Goal: Information Seeking & Learning: Learn about a topic

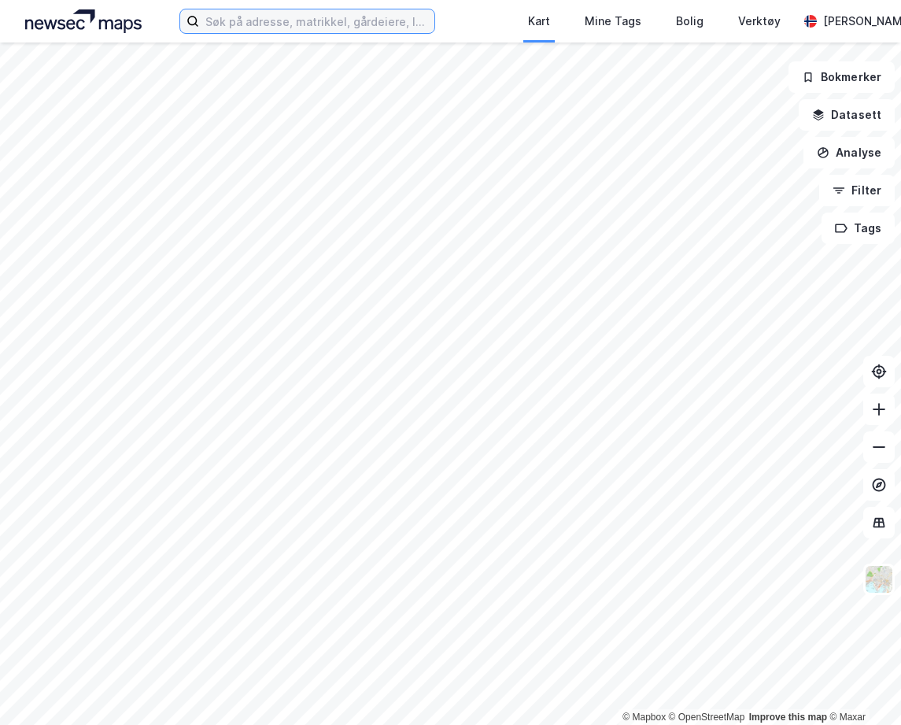
click at [268, 27] on input at bounding box center [316, 21] width 235 height 24
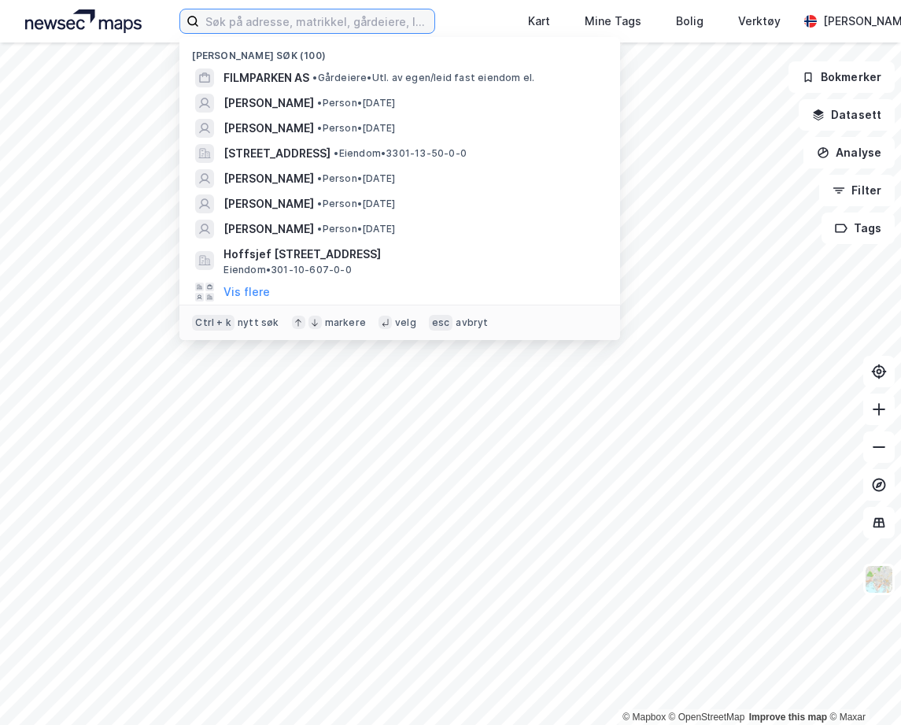
paste input "[PERSON_NAME]"
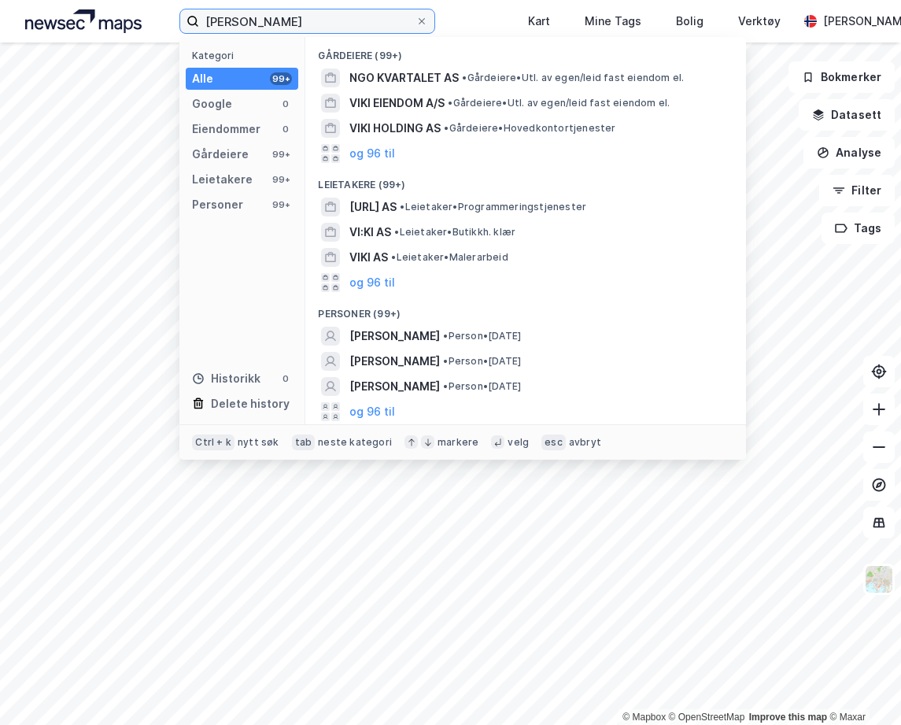
type input "[PERSON_NAME]"
click at [402, 341] on span "[PERSON_NAME]" at bounding box center [394, 336] width 90 height 19
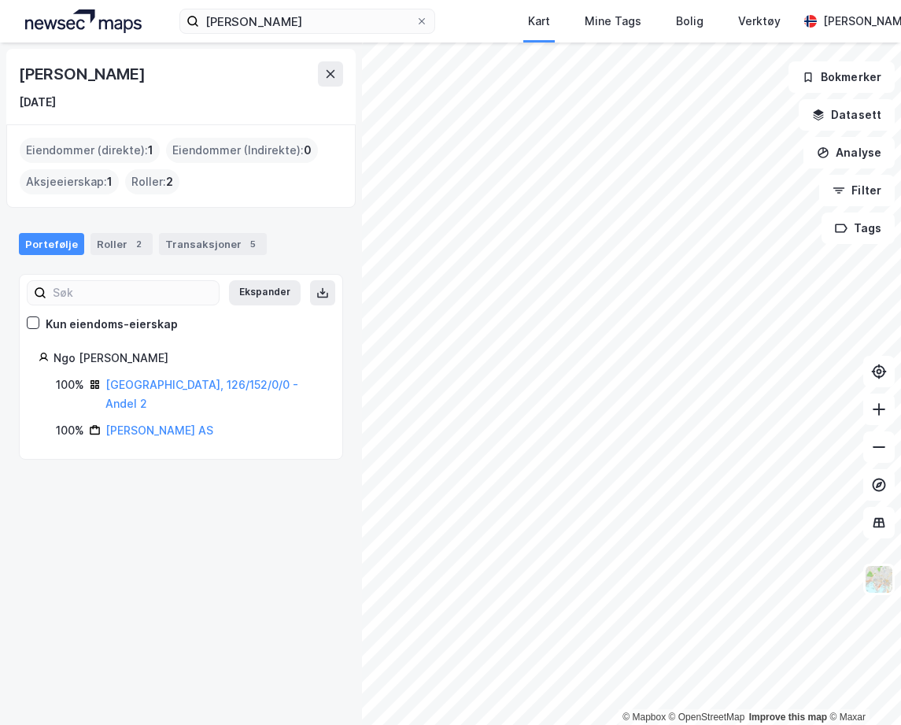
click at [220, 243] on div "Transaksjoner 5" at bounding box center [213, 244] width 108 height 22
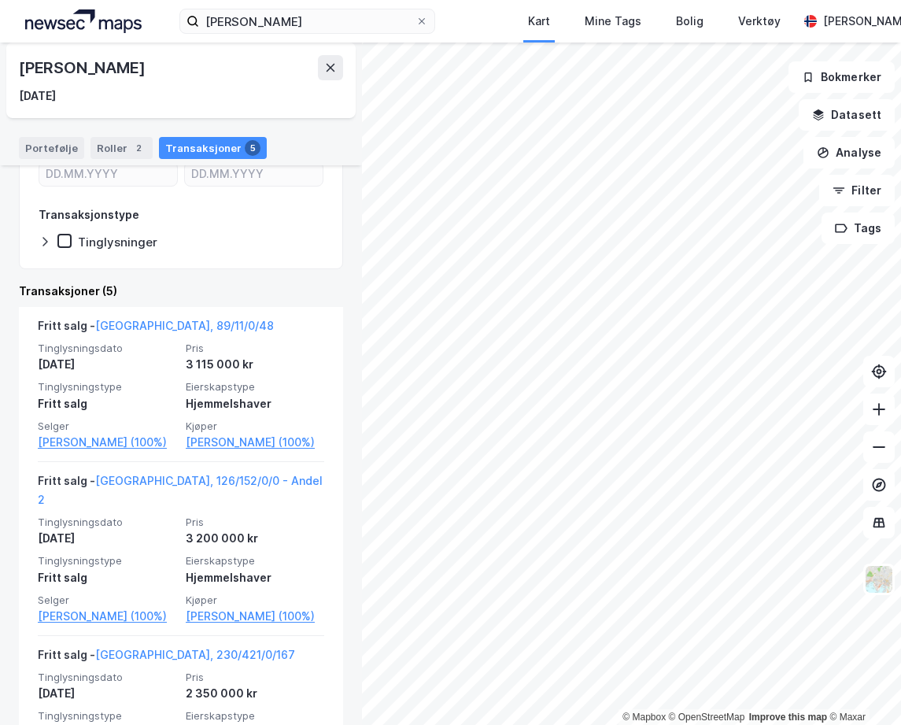
scroll to position [215, 0]
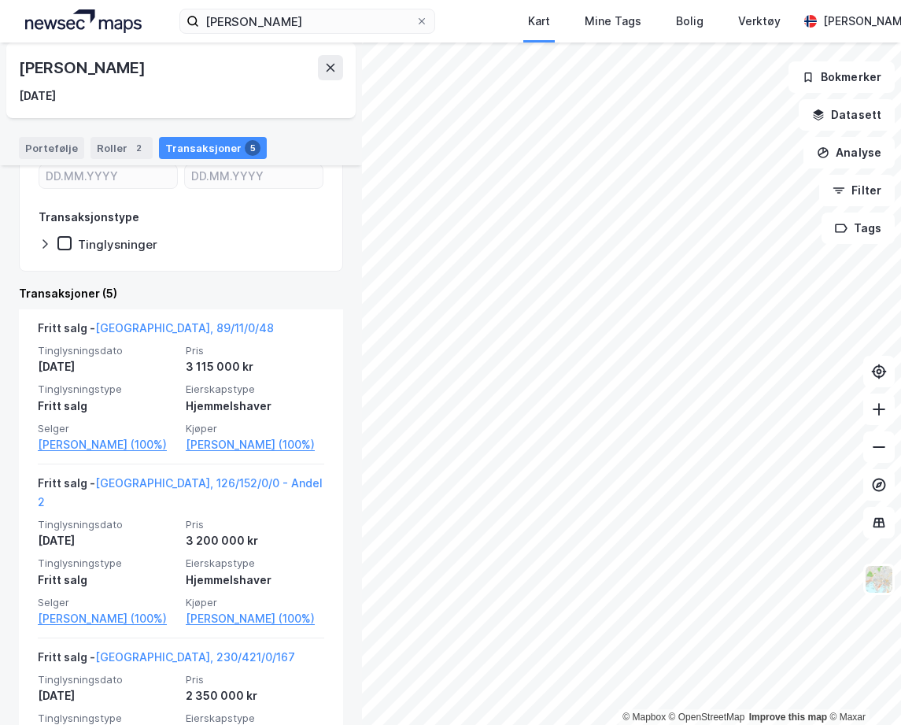
click at [190, 479] on link "[GEOGRAPHIC_DATA], 126/152/0/0 - Andel 2" at bounding box center [180, 492] width 285 height 32
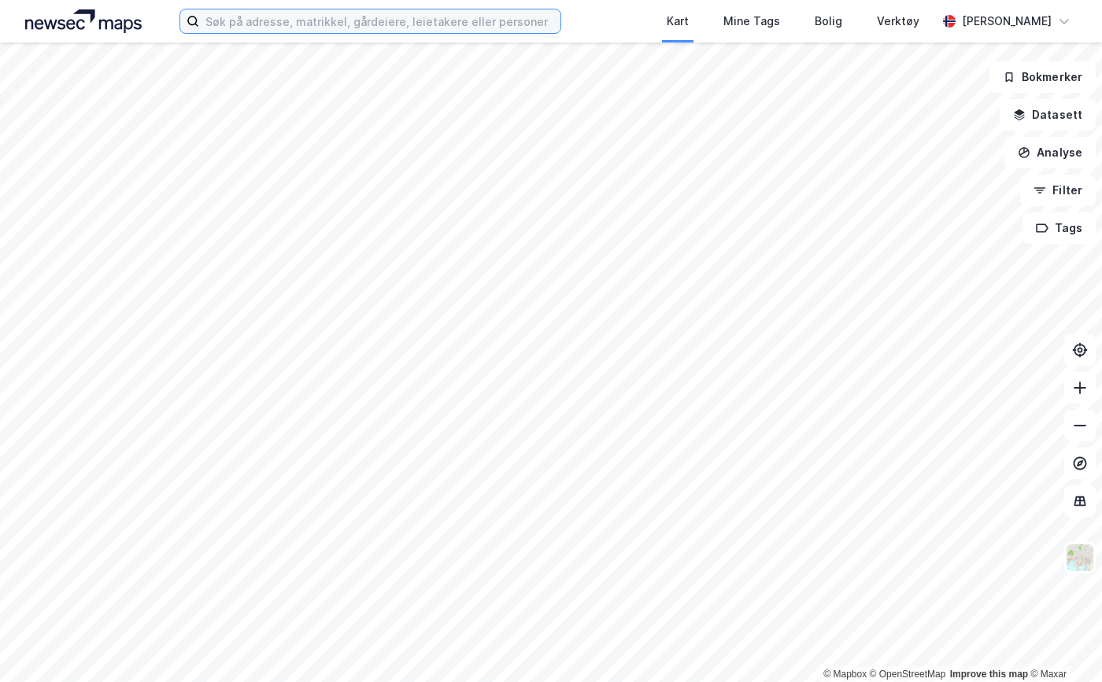
click at [452, 32] on input at bounding box center [379, 21] width 361 height 24
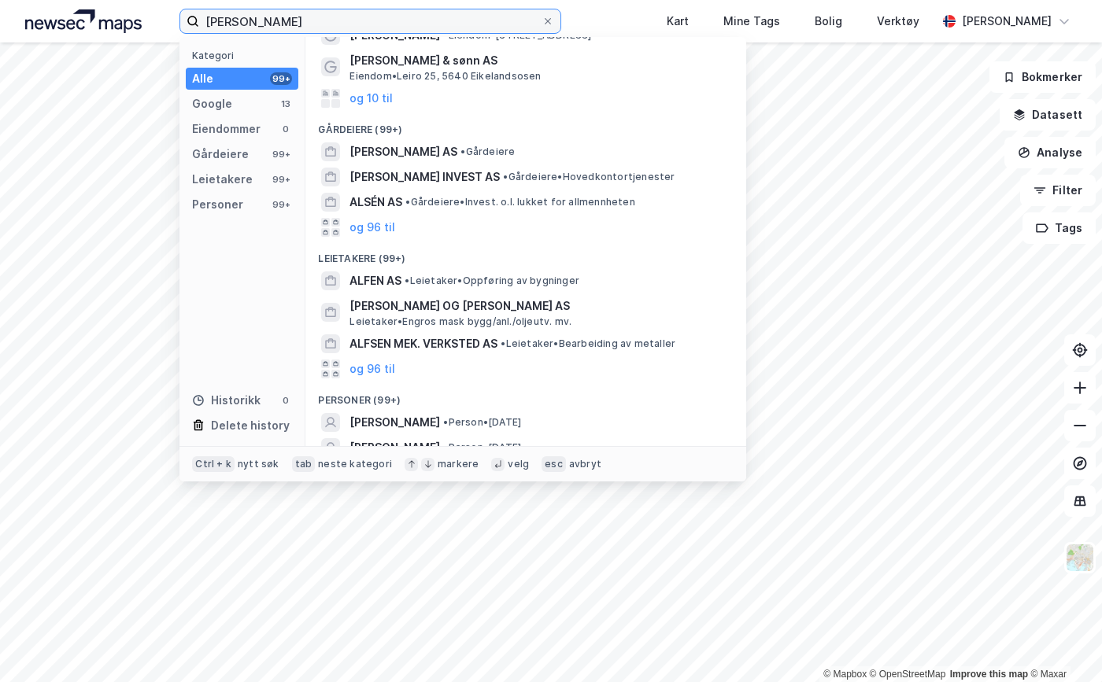
scroll to position [132, 0]
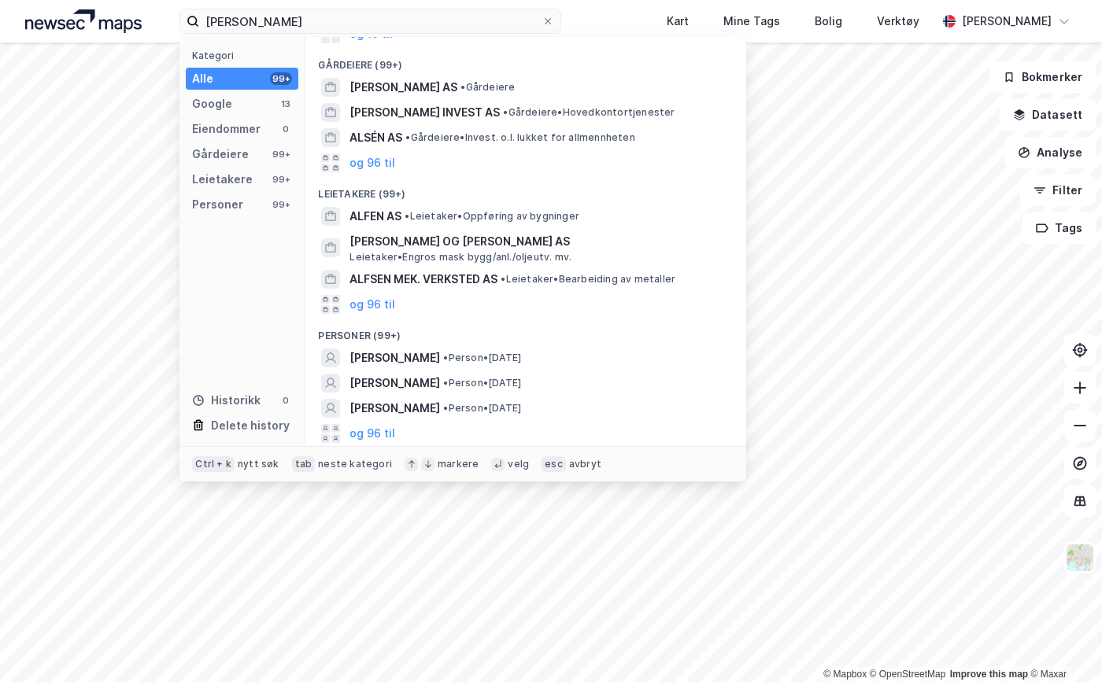
click at [440, 386] on span "JENS NIKOLAI ALFSEN" at bounding box center [394, 383] width 90 height 19
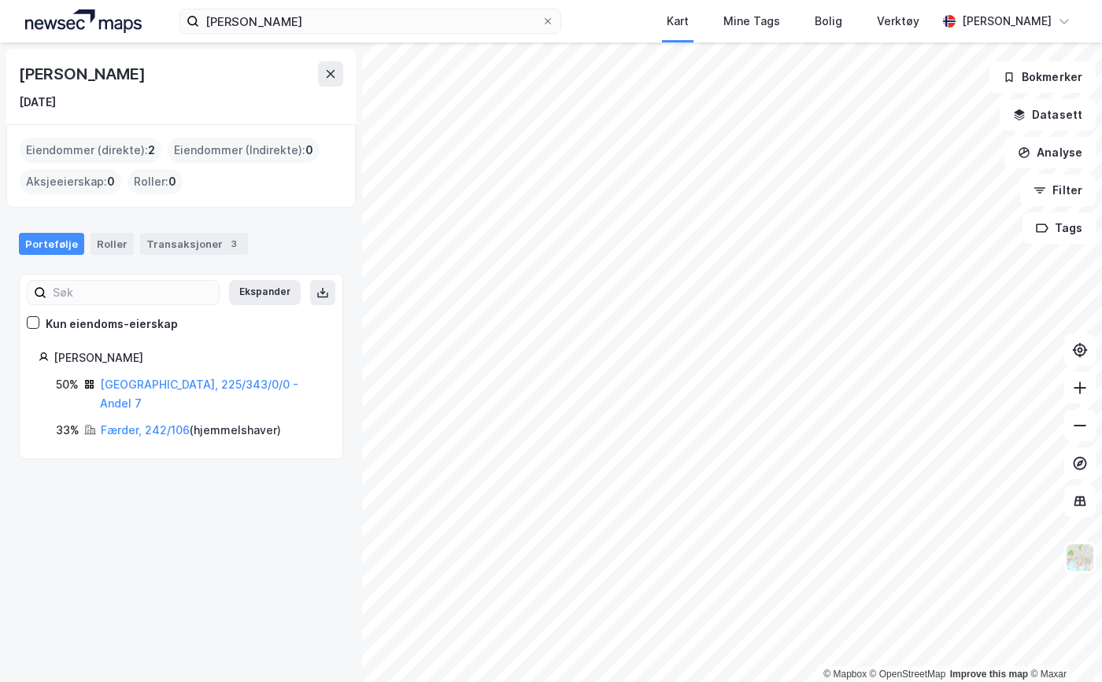
click at [204, 247] on div "Transaksjoner 3" at bounding box center [194, 244] width 108 height 22
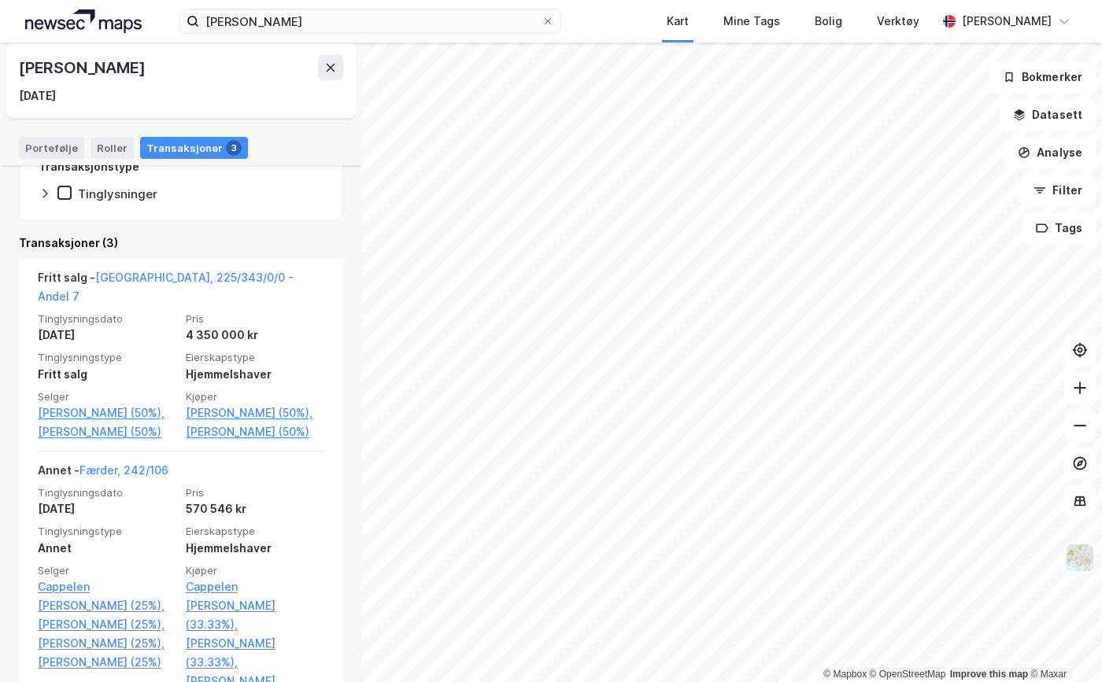
scroll to position [236, 0]
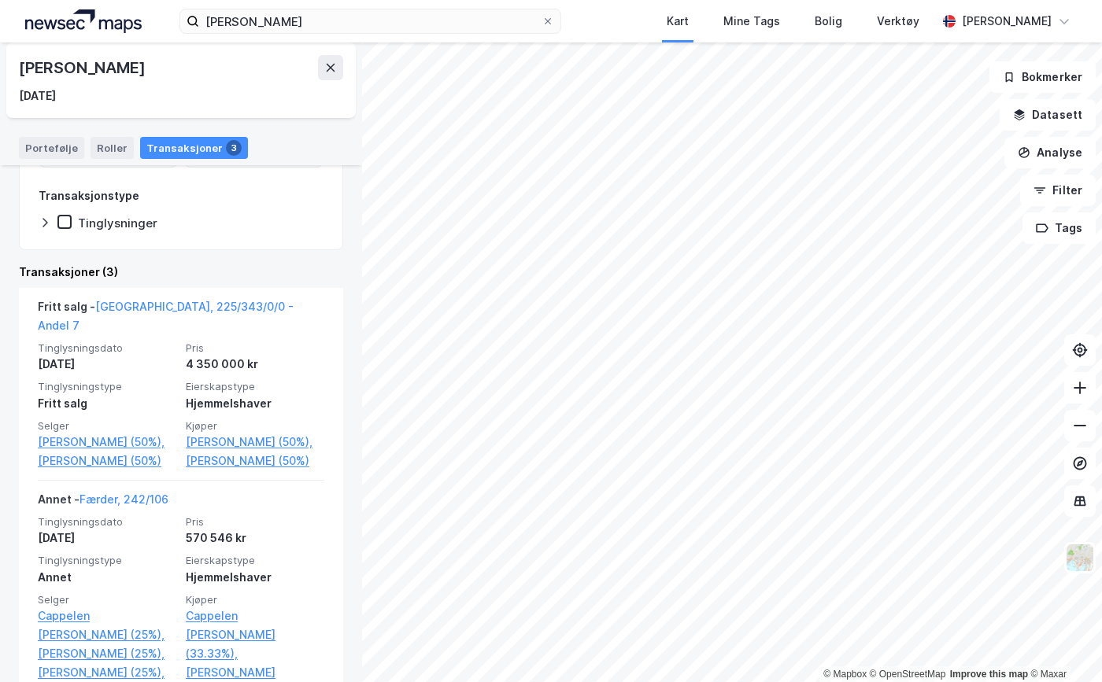
click at [183, 305] on link "Oslo, 225/343/0/0 - Andel 7" at bounding box center [166, 316] width 256 height 32
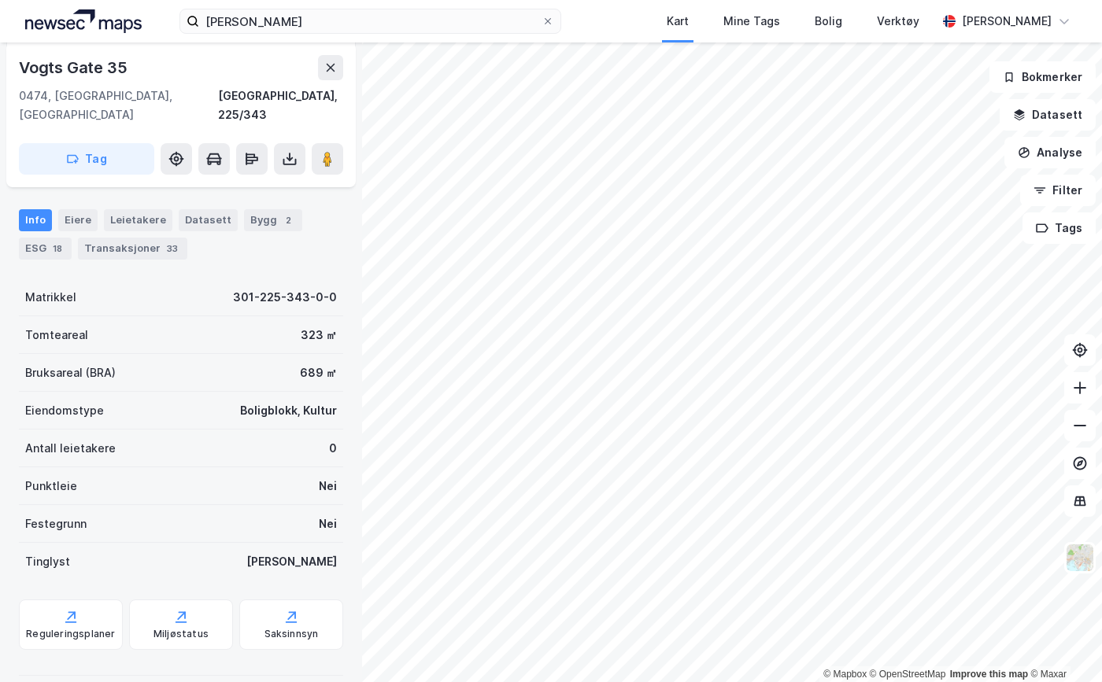
scroll to position [146, 0]
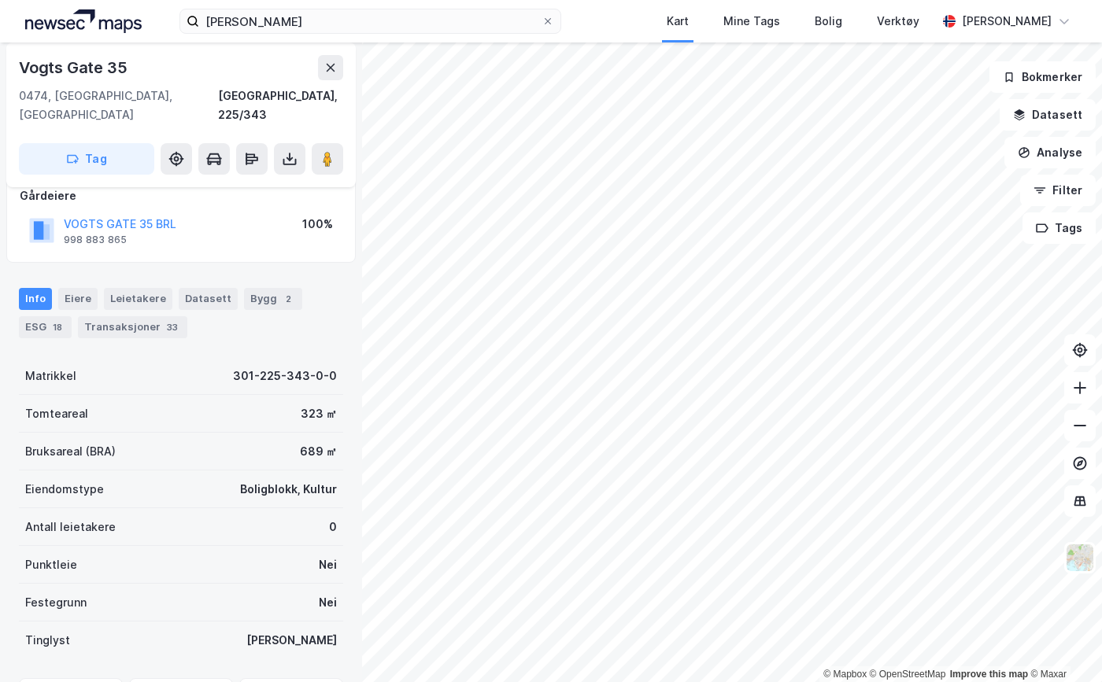
click at [166, 319] on div "33" at bounding box center [172, 327] width 17 height 16
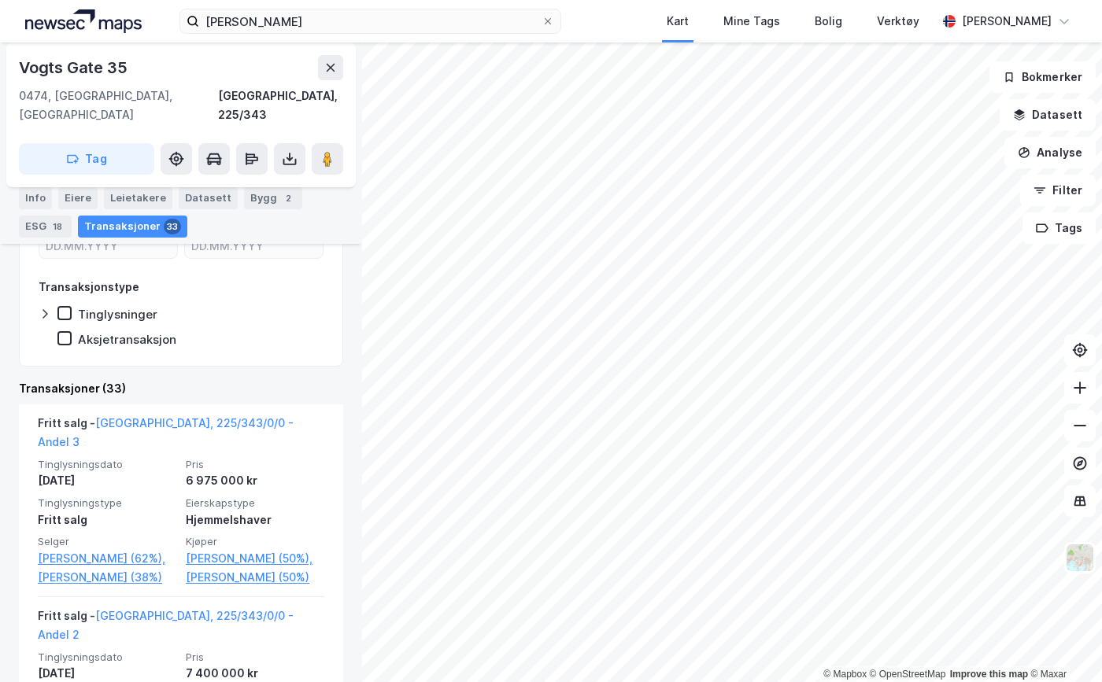
scroll to position [382, 0]
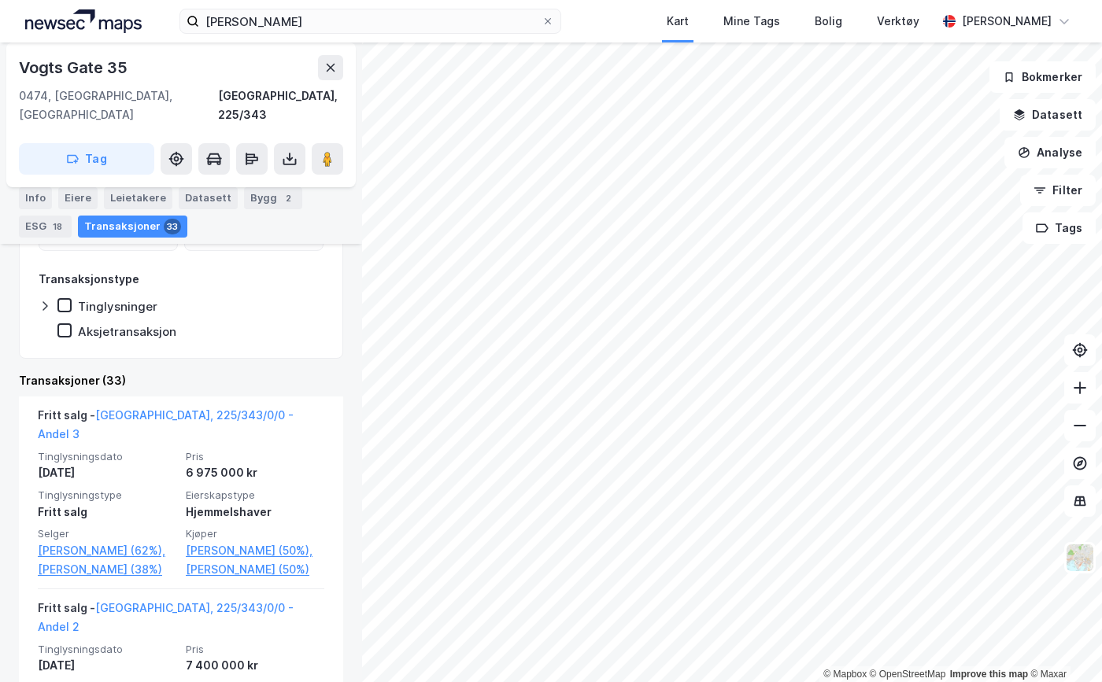
click at [214, 541] on link "Valheim Guro (50%)," at bounding box center [255, 550] width 138 height 19
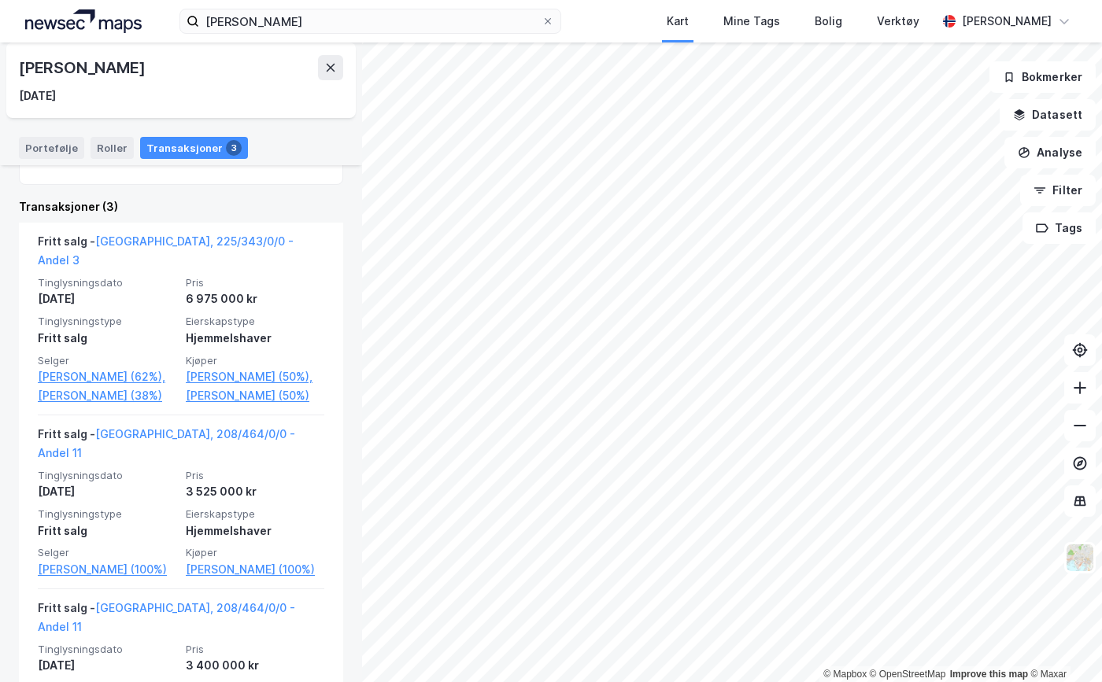
scroll to position [315, 0]
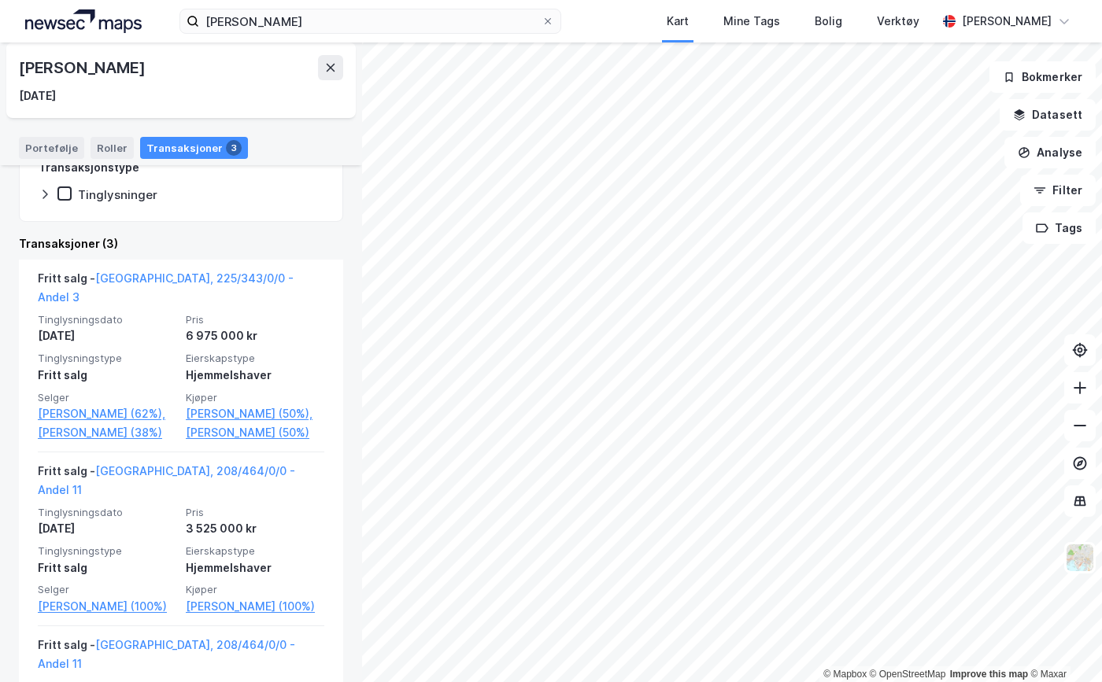
click at [201, 424] on link "Pedersen Lars Frantzen (50%)" at bounding box center [255, 432] width 138 height 19
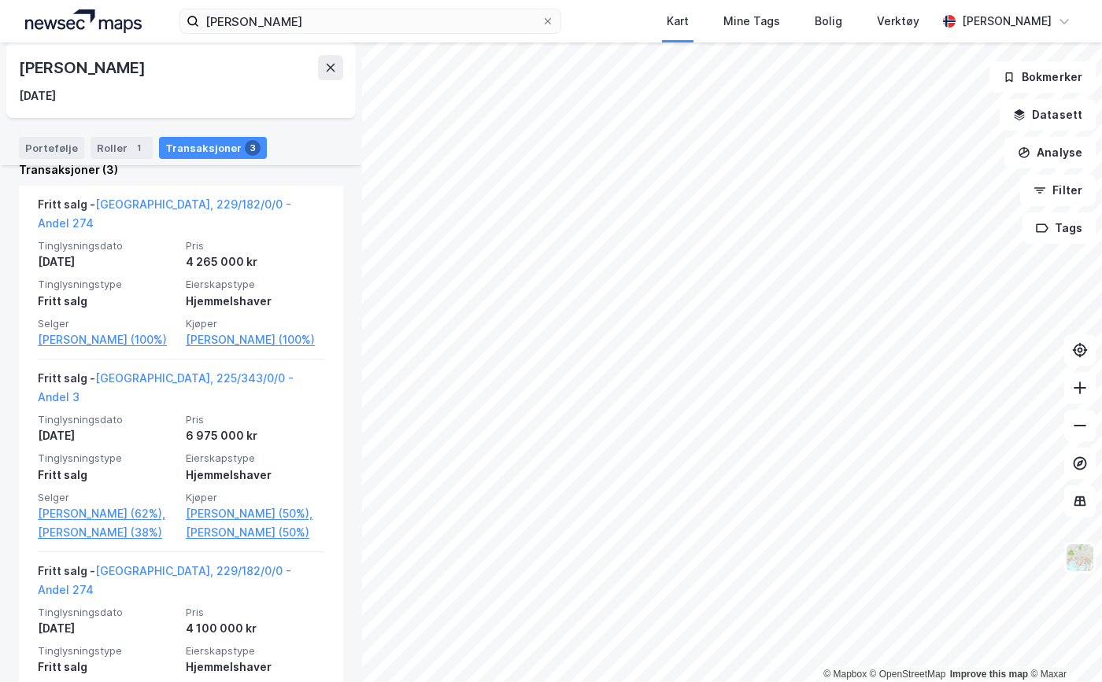
scroll to position [393, 0]
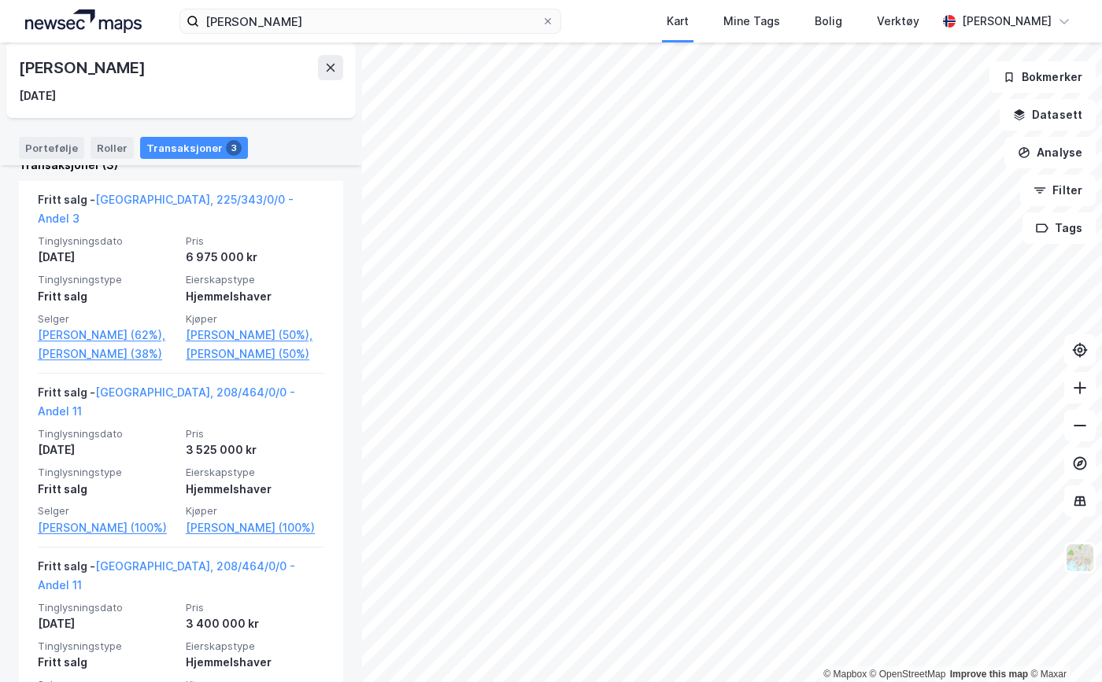
click at [212, 353] on link "Pedersen Lars Frantzen (50%)" at bounding box center [255, 354] width 138 height 19
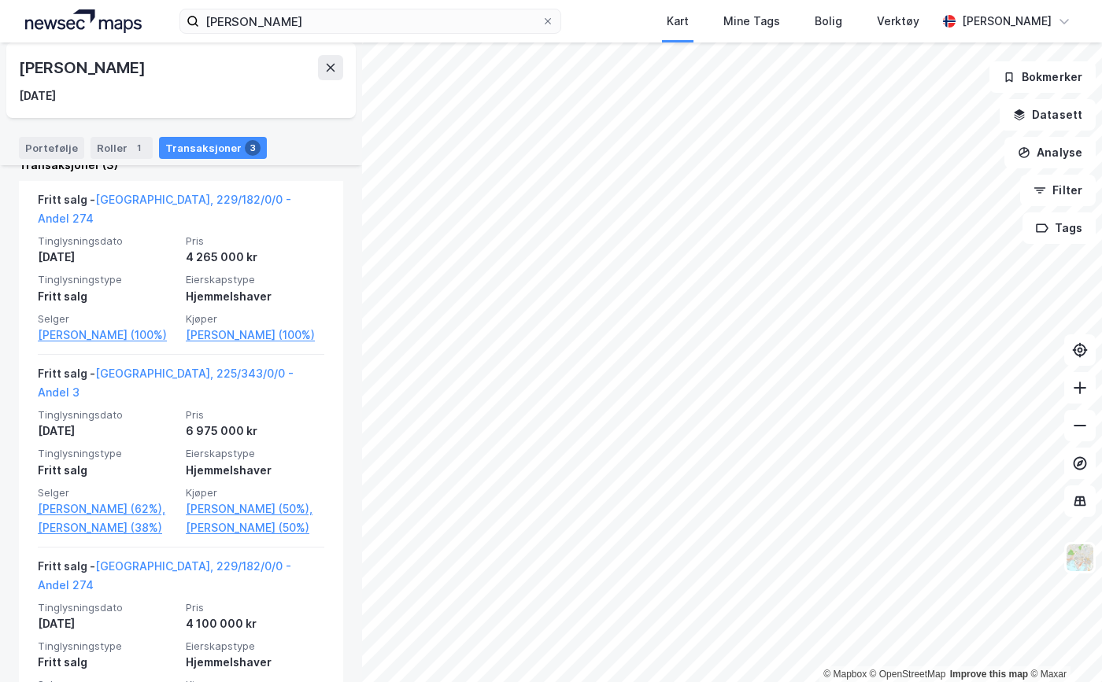
click at [186, 197] on link "Oslo, 229/182/0/0 - Andel 274" at bounding box center [164, 209] width 253 height 32
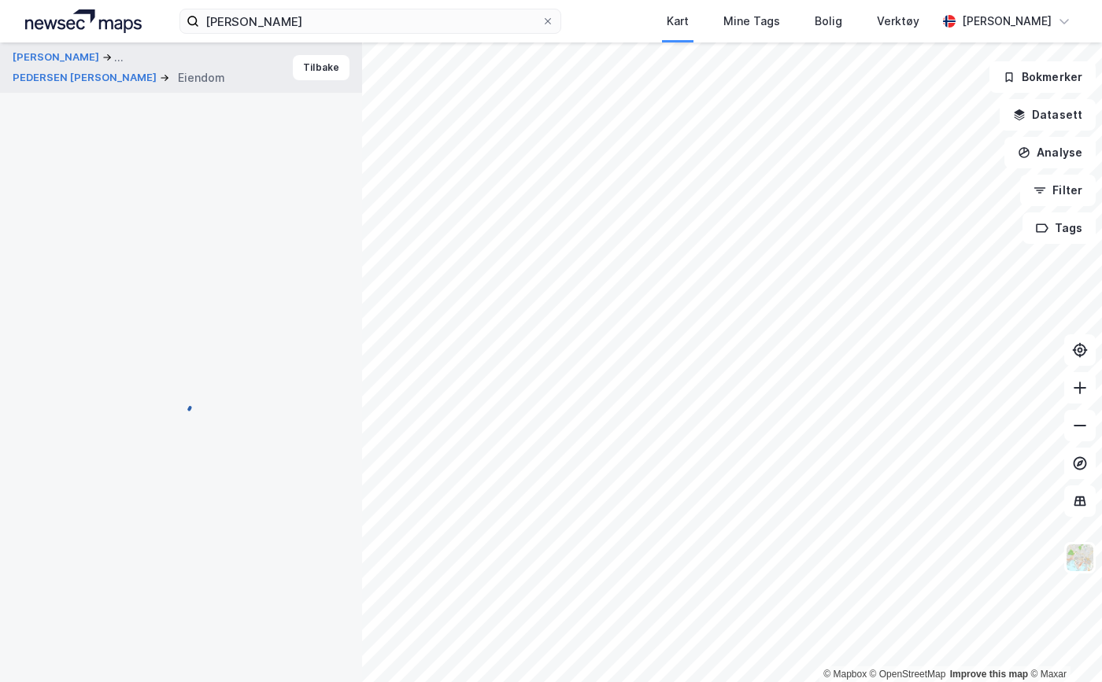
scroll to position [135, 0]
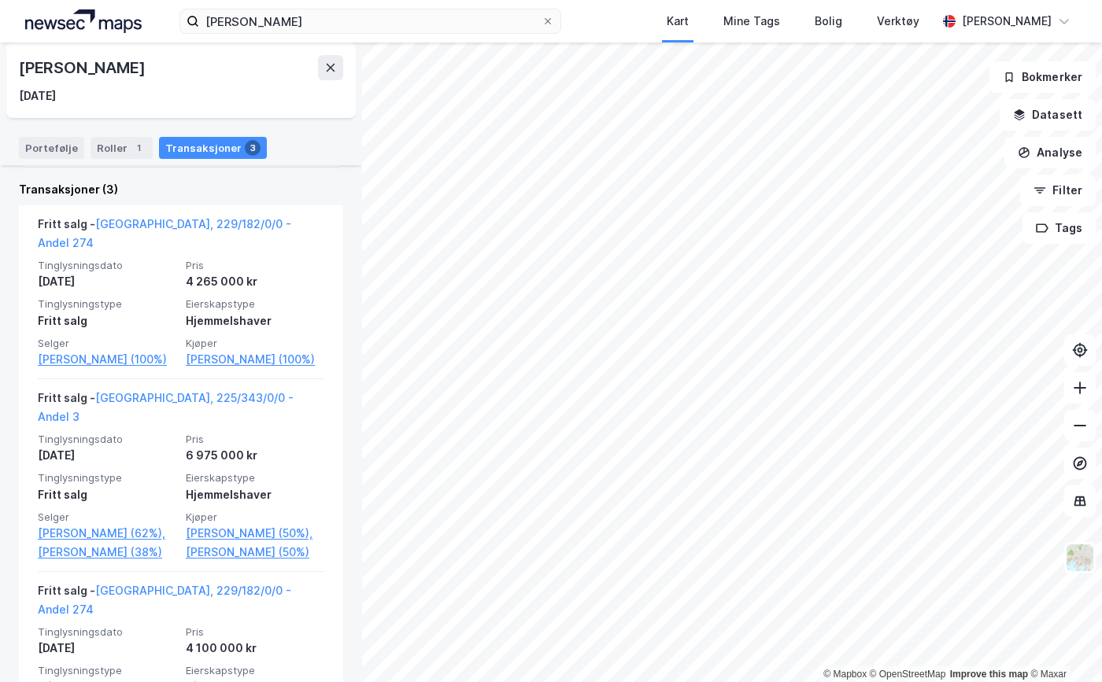
scroll to position [393, 0]
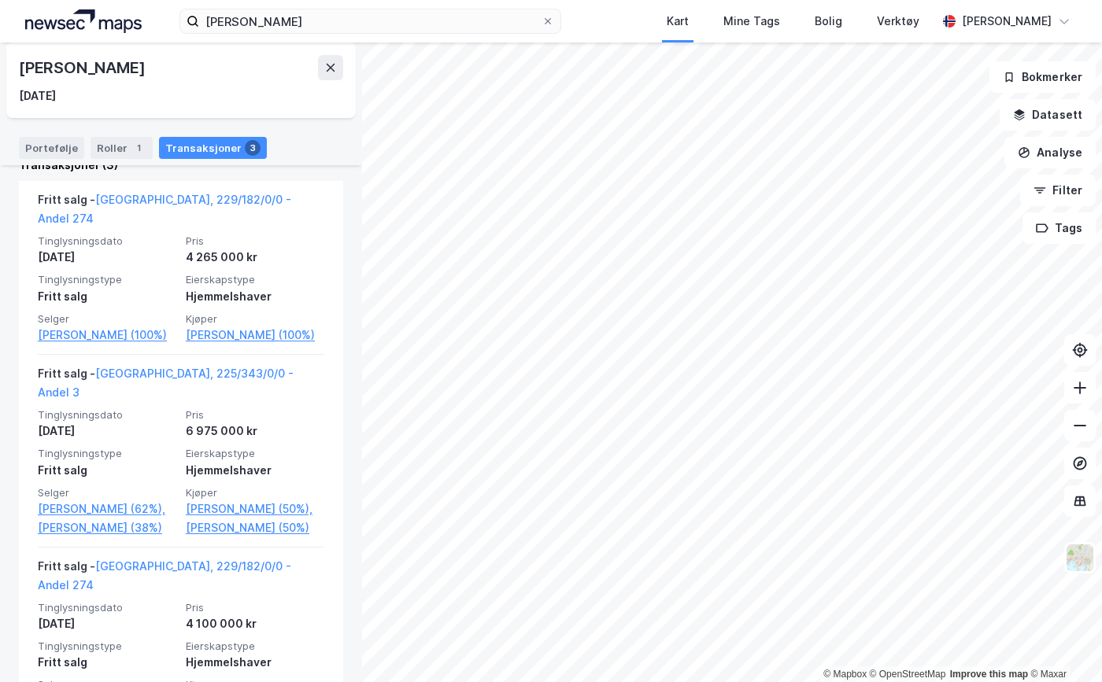
click at [70, 537] on link "Karlsen Sara Stenbrenden (38%)" at bounding box center [107, 528] width 138 height 19
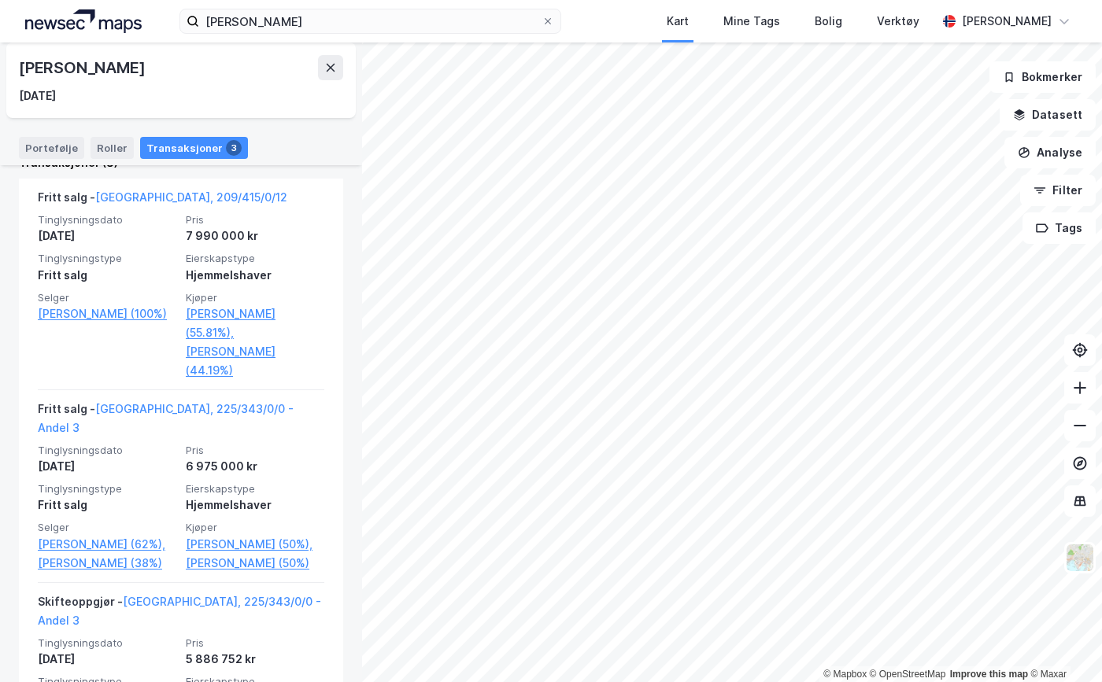
scroll to position [315, 0]
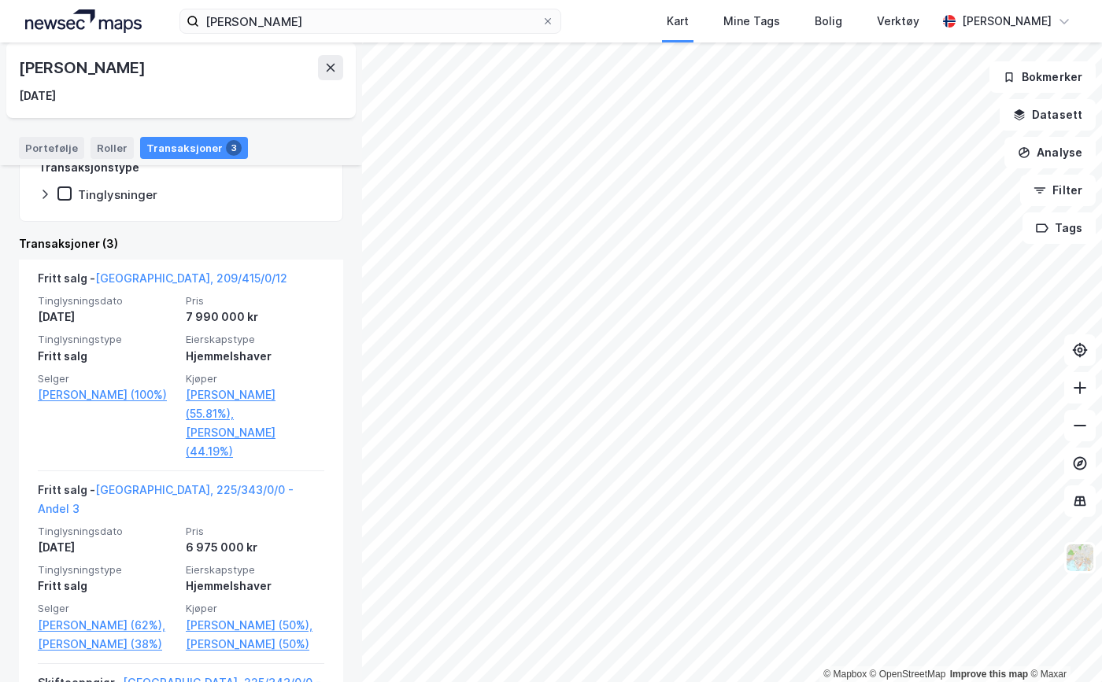
click at [215, 491] on link "Oslo, 225/343/0/0 - Andel 3" at bounding box center [166, 499] width 256 height 32
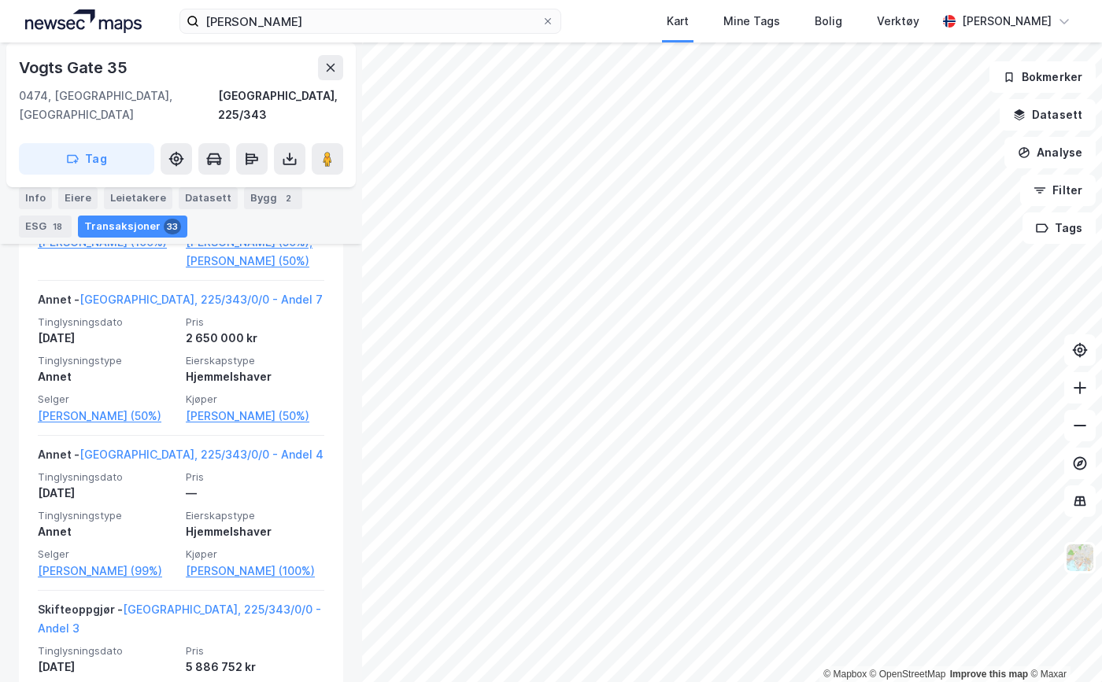
scroll to position [962, 0]
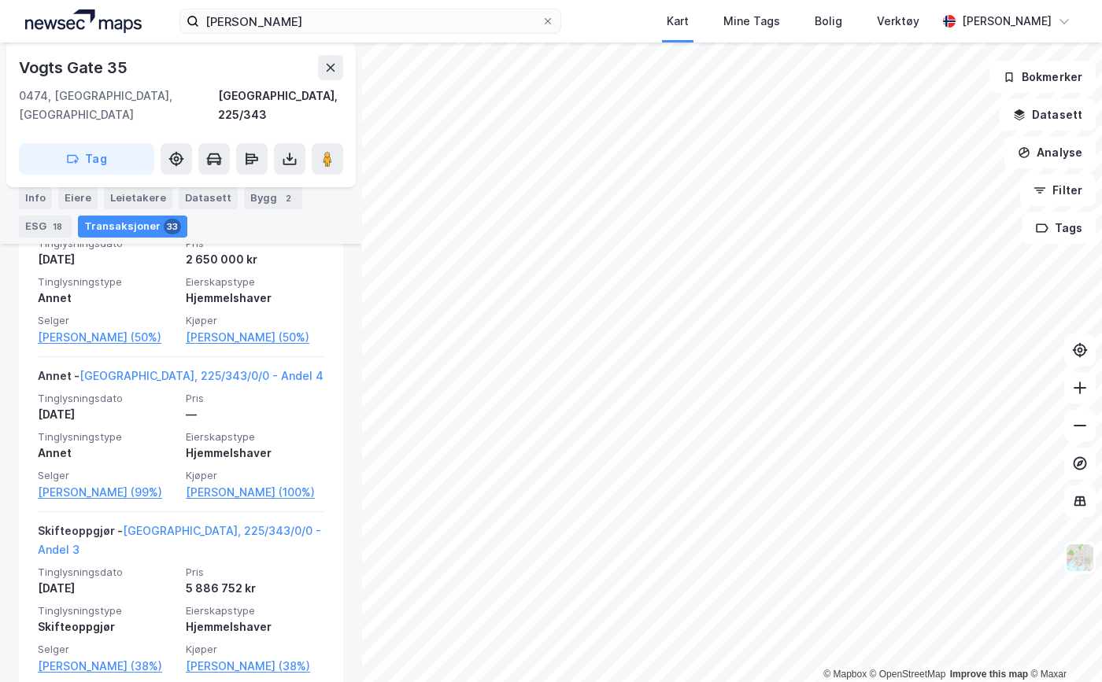
click at [202, 500] on link "Bentele Benjamin Berg (100%)" at bounding box center [255, 492] width 138 height 19
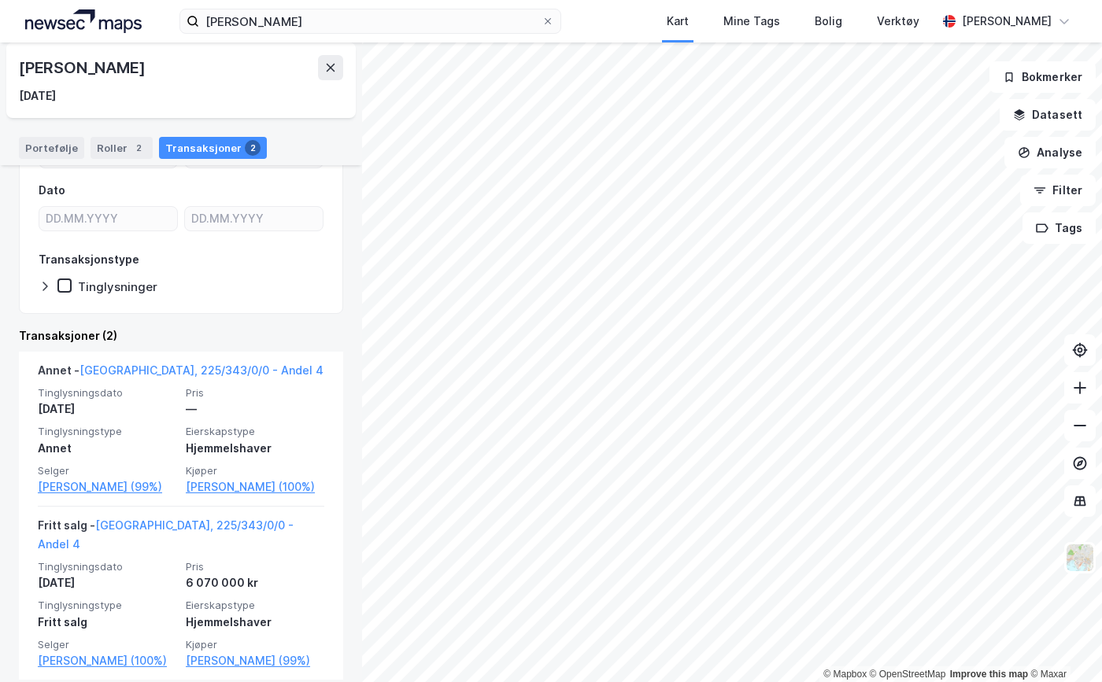
scroll to position [258, 0]
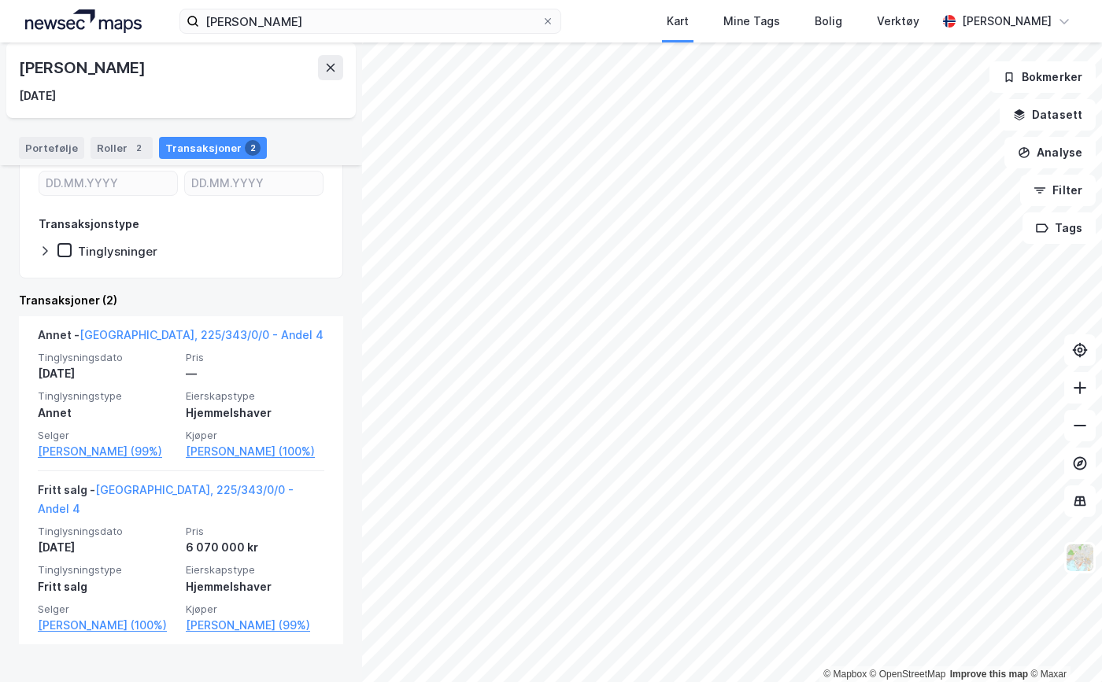
click at [62, 16] on img at bounding box center [83, 21] width 116 height 24
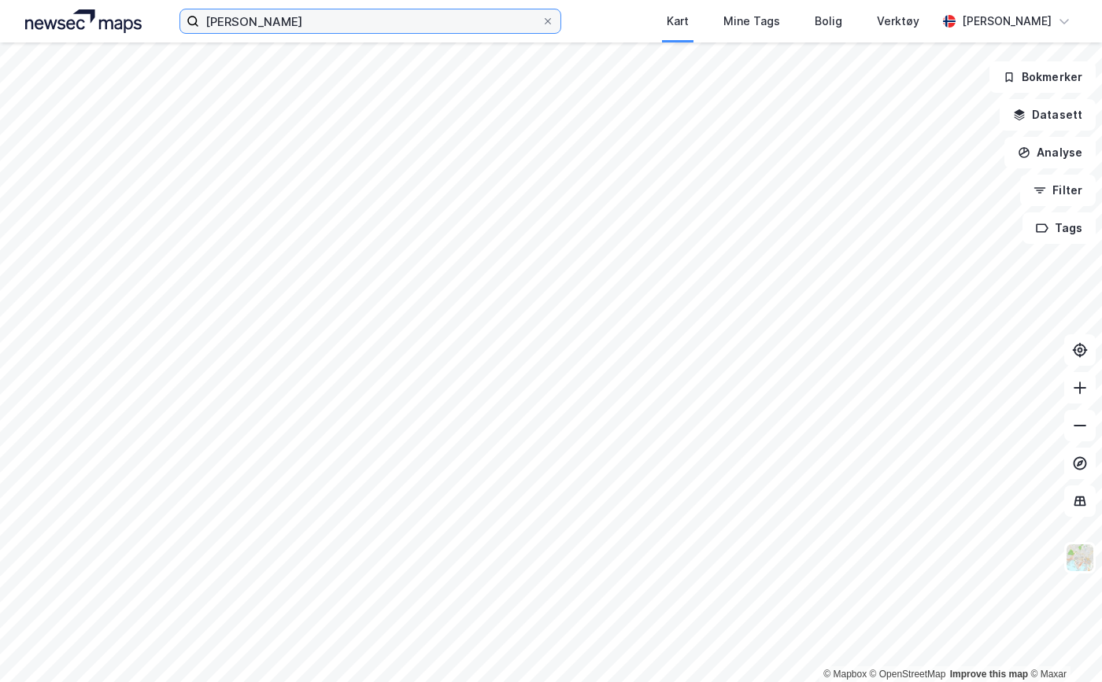
click at [382, 26] on input "jens alfsen" at bounding box center [370, 21] width 342 height 24
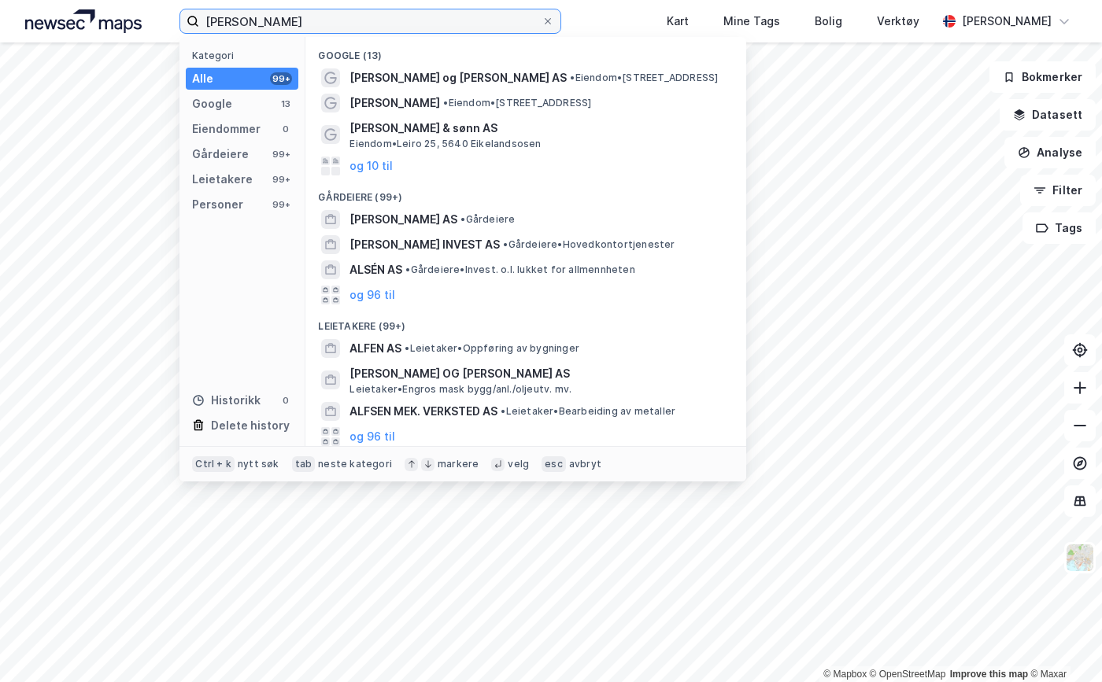
click at [382, 26] on input "jens alfsen" at bounding box center [370, 21] width 342 height 24
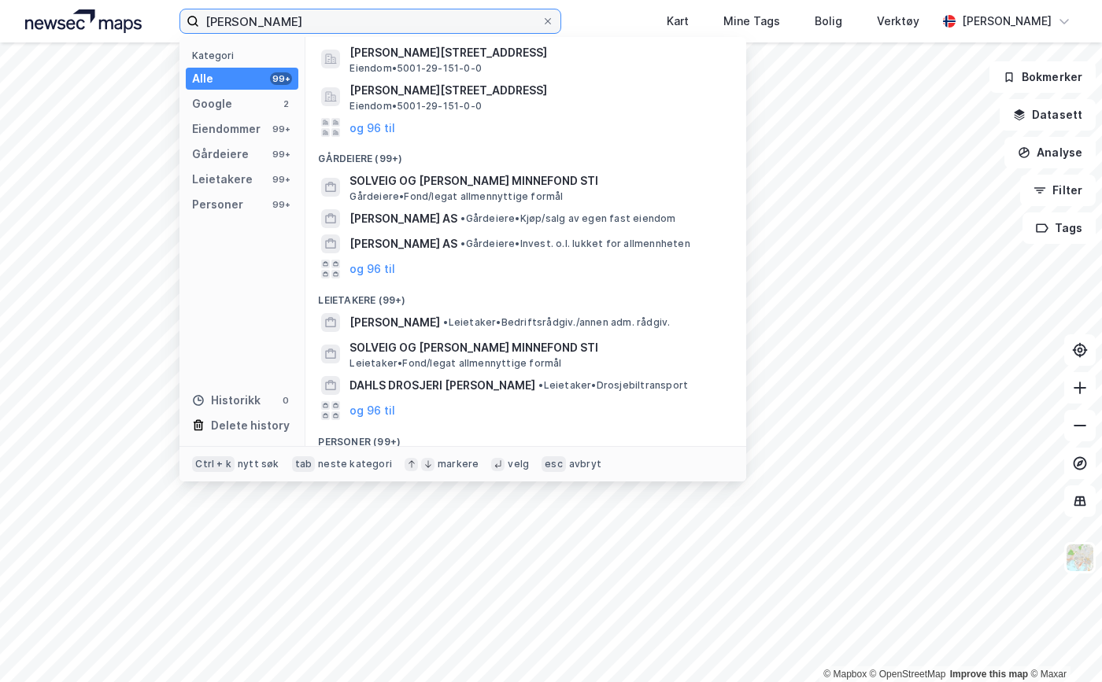
scroll to position [248, 0]
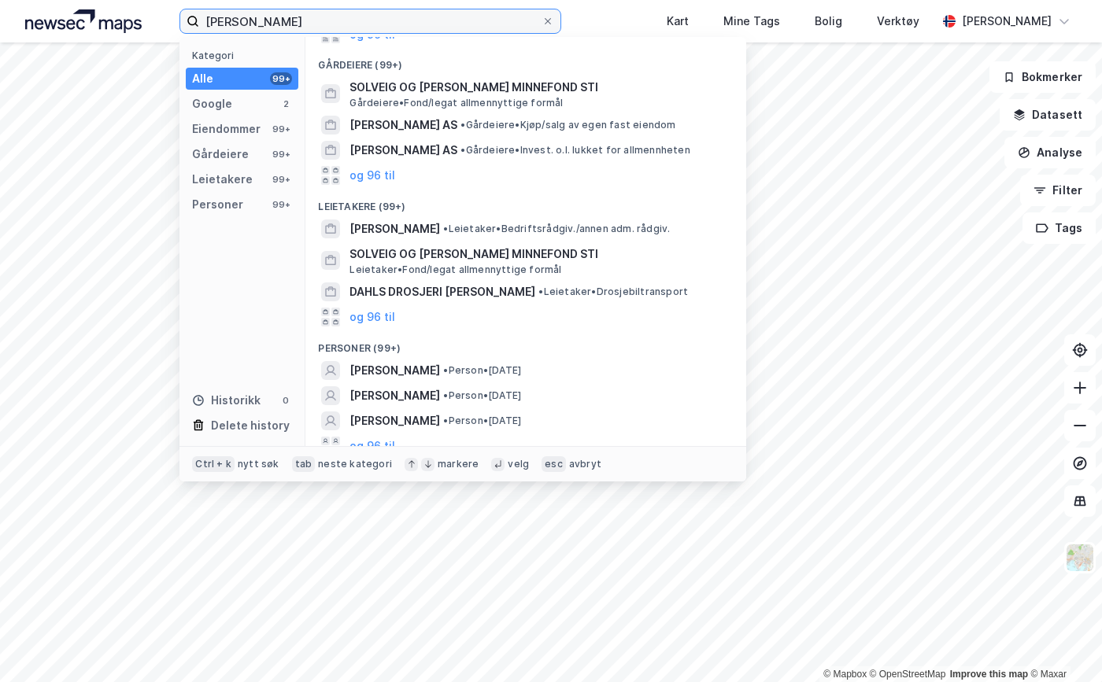
type input "solveig dahl"
